Goal: Navigation & Orientation: Find specific page/section

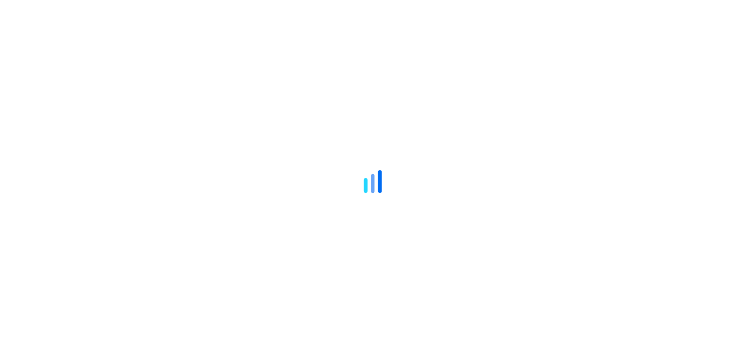
scroll to position [2067, 0]
